Goal: Use online tool/utility: Utilize a website feature to perform a specific function

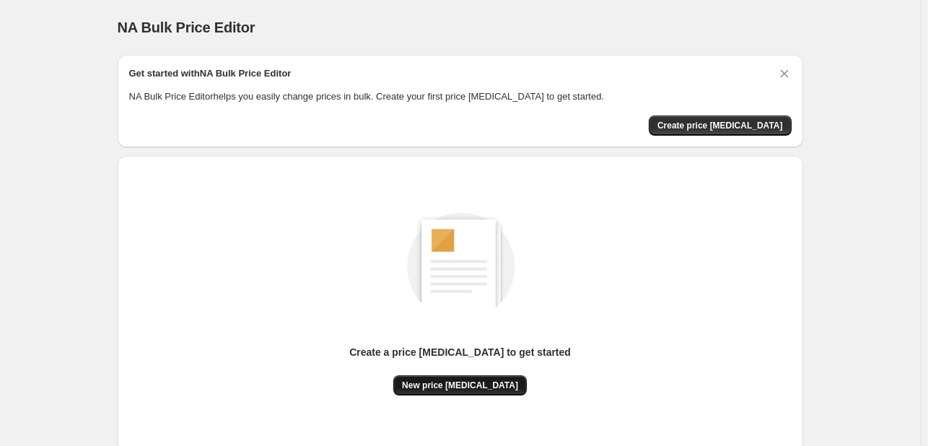
click at [443, 391] on span "New price [MEDICAL_DATA]" at bounding box center [460, 386] width 116 height 12
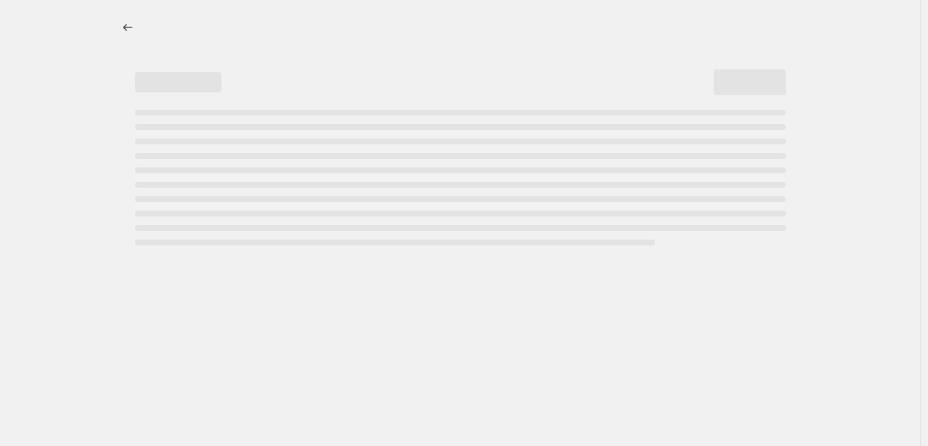
select select "percentage"
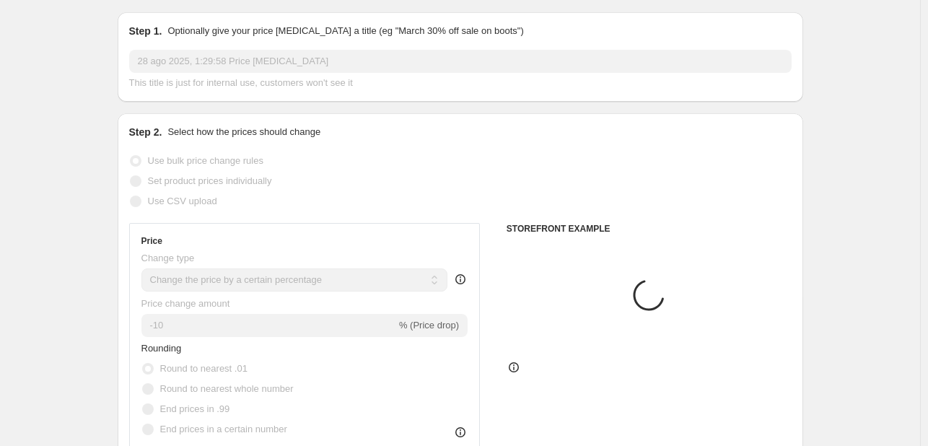
scroll to position [72, 0]
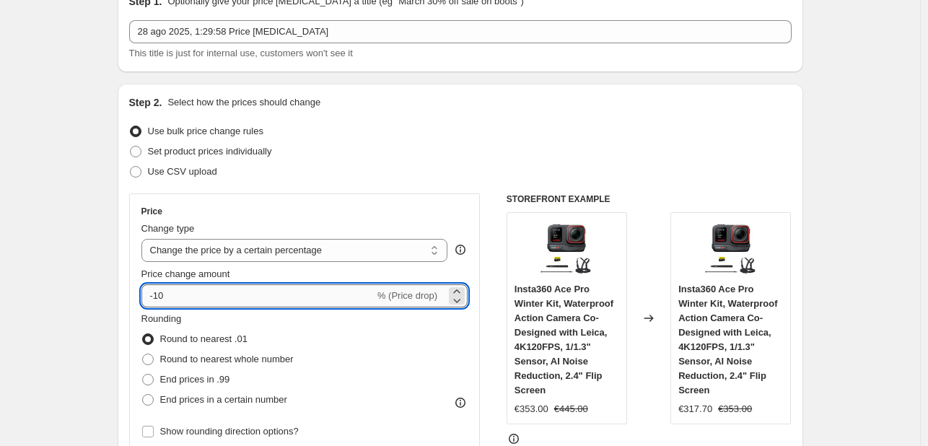
click at [245, 299] on input "-10" at bounding box center [257, 295] width 233 height 23
type input "-1"
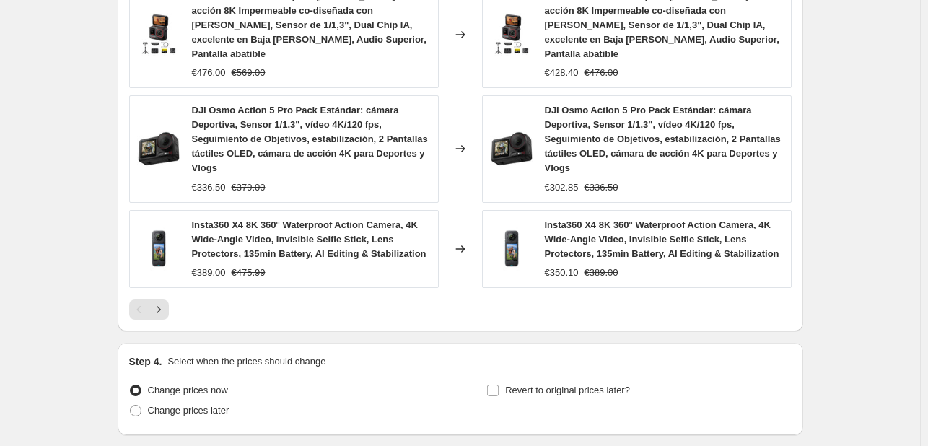
scroll to position [1149, 0]
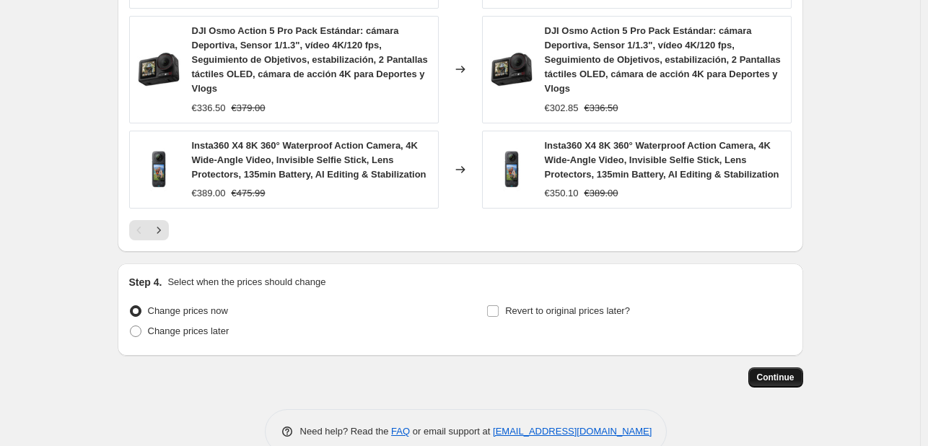
type input "-25"
click at [788, 367] on button "Continue" at bounding box center [776, 377] width 55 height 20
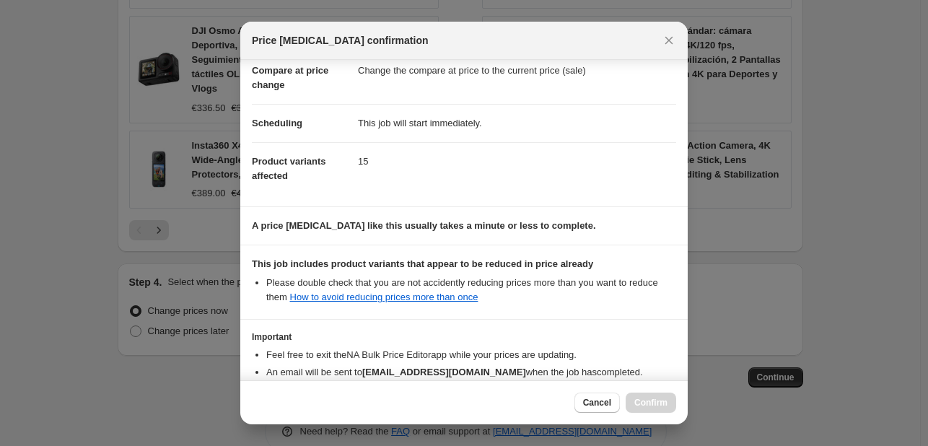
scroll to position [160, 0]
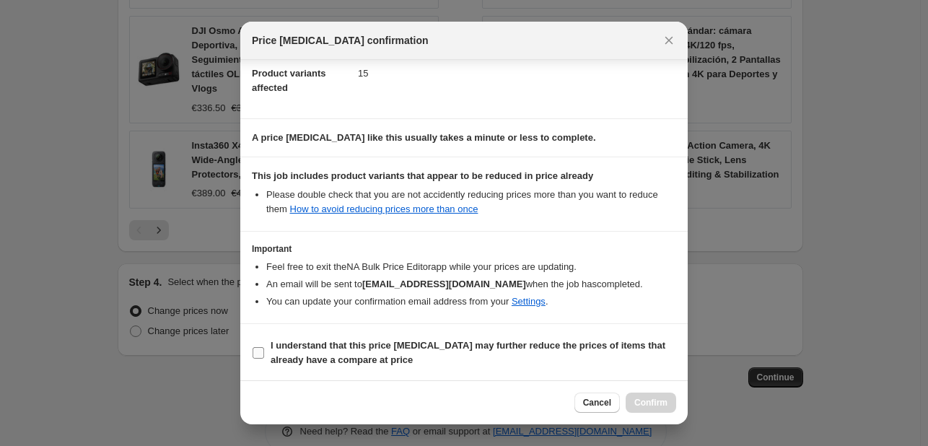
click at [269, 352] on label "I understand that this price [MEDICAL_DATA] may further reduce the prices of it…" at bounding box center [464, 353] width 424 height 35
click at [264, 352] on input "I understand that this price [MEDICAL_DATA] may further reduce the prices of it…" at bounding box center [259, 353] width 12 height 12
checkbox input "true"
click at [665, 398] on span "Confirm" at bounding box center [651, 403] width 33 height 12
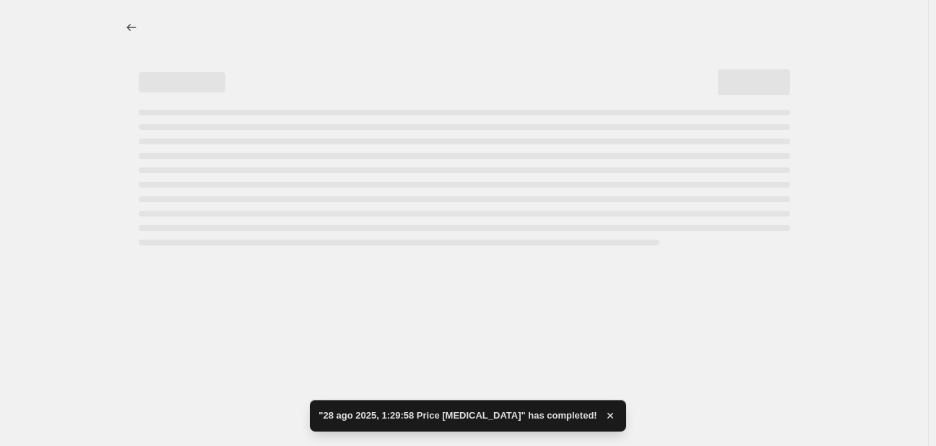
select select "percentage"
